Goal: Task Accomplishment & Management: Complete application form

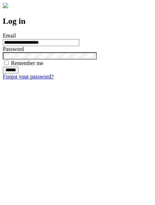
type input "**********"
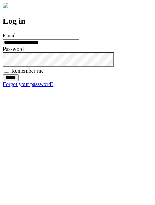
click at [19, 81] on input "******" at bounding box center [11, 77] width 16 height 7
